Goal: Information Seeking & Learning: Compare options

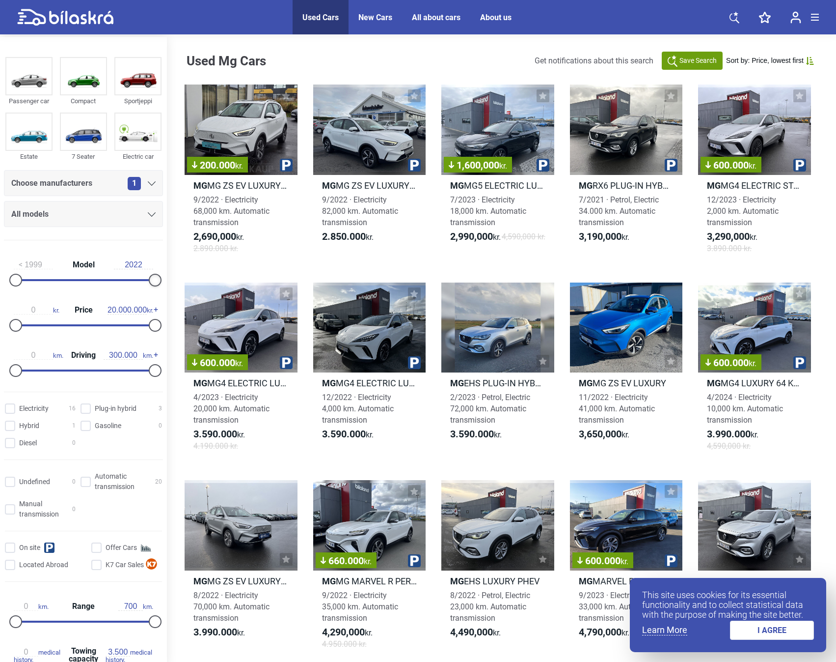
drag, startPoint x: 153, startPoint y: 277, endPoint x: 166, endPoint y: 274, distance: 12.6
click at [160, 278] on div "1999 Model 2022 0 kr. Price 20.000.000 kr. 0 km. Driving 300.000 km." at bounding box center [83, 316] width 167 height 136
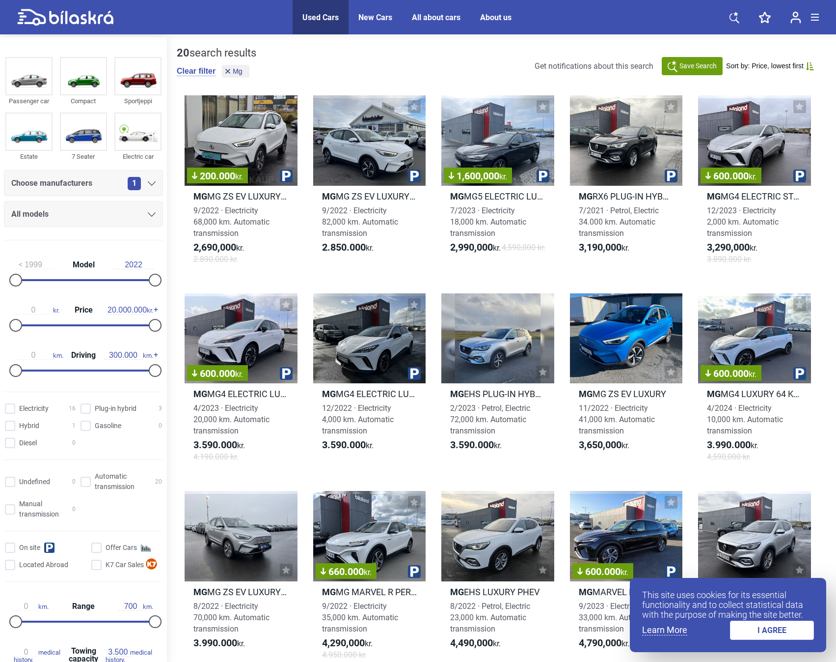
click at [145, 180] on div "1" at bounding box center [142, 183] width 28 height 13
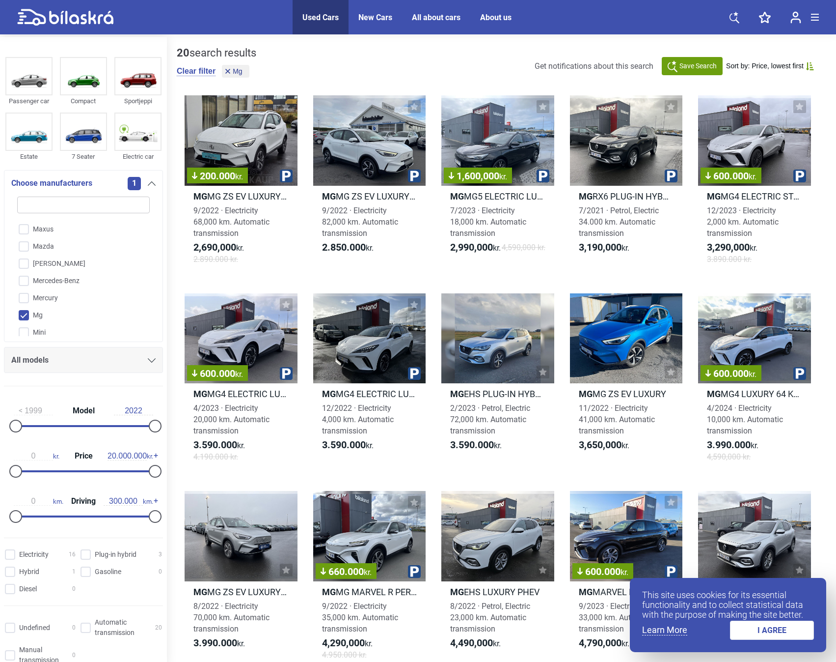
scroll to position [1553, 0]
click at [58, 292] on input "Mitsubishi" at bounding box center [77, 300] width 134 height 17
checkbox input "true"
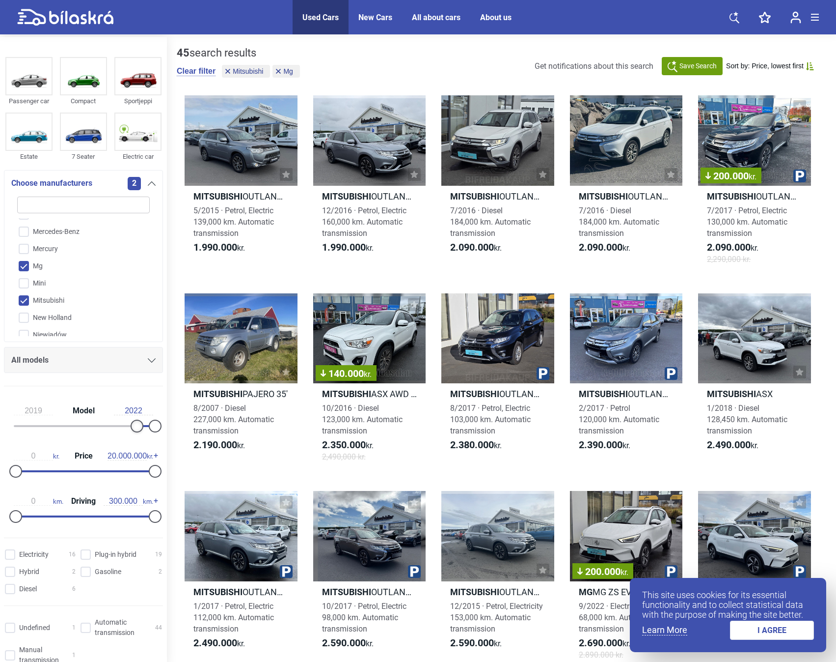
type input "2020"
drag, startPoint x: 15, startPoint y: 428, endPoint x: 137, endPoint y: 428, distance: 121.8
click at [137, 428] on div at bounding box center [143, 425] width 13 height 13
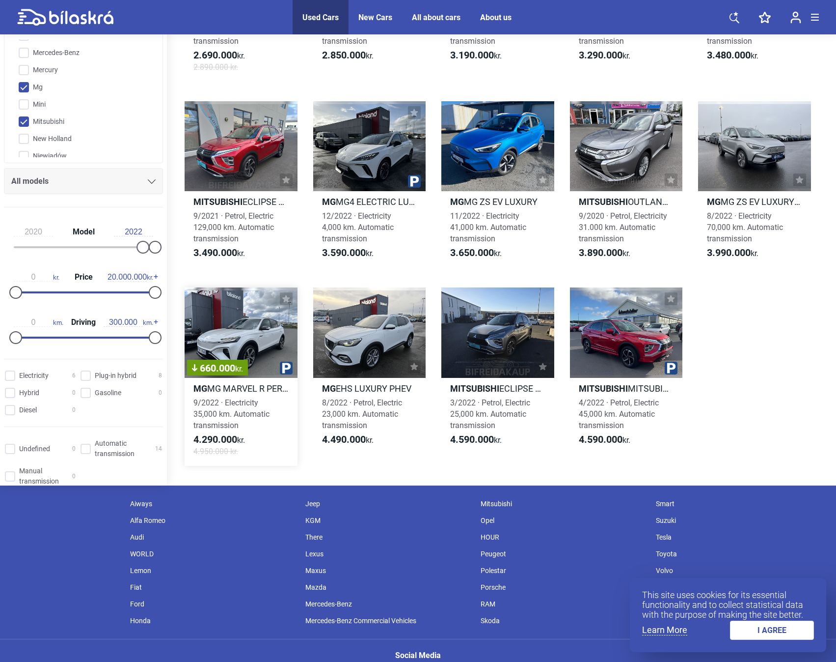
scroll to position [196, 0]
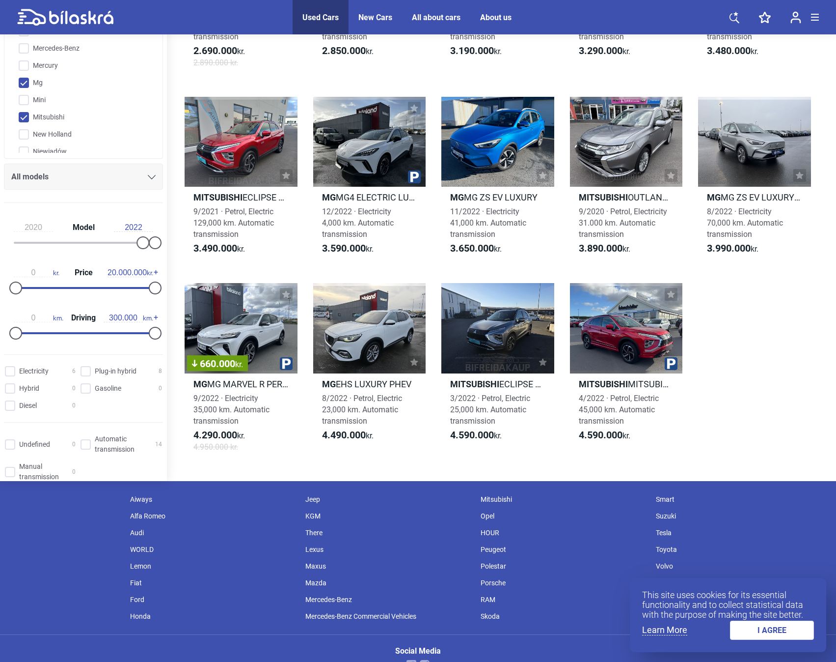
click at [373, 17] on div "New Cars" at bounding box center [376, 17] width 34 height 9
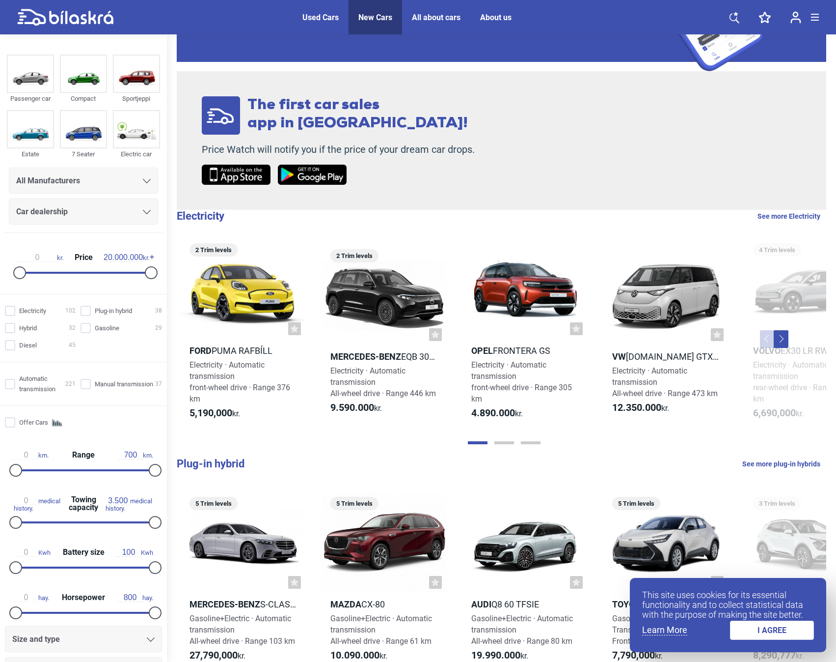
scroll to position [147, 0]
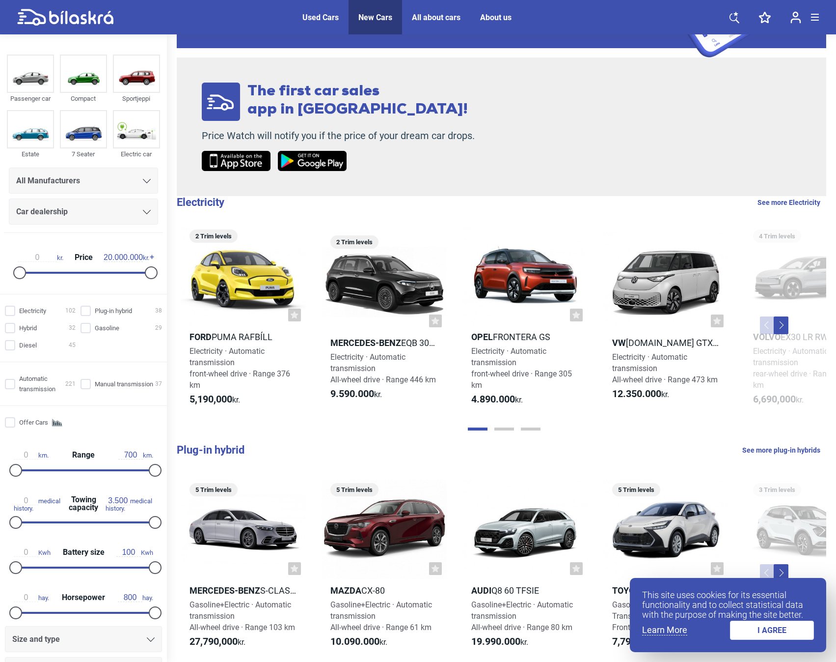
click at [803, 204] on link "See more Electricity" at bounding box center [789, 202] width 63 height 13
checkbox input "true"
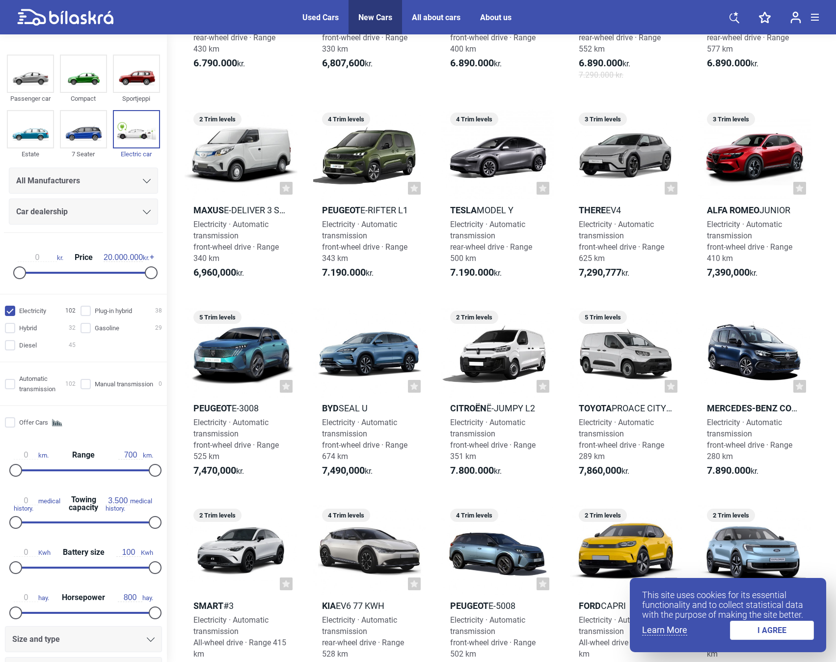
scroll to position [1031, 0]
